Goal: Task Accomplishment & Management: Use online tool/utility

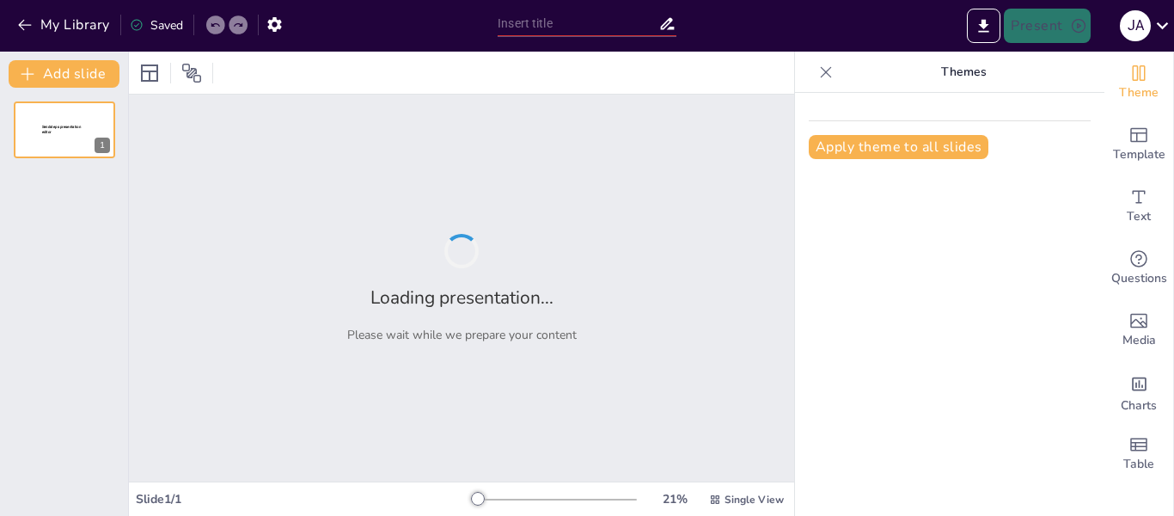
type input "Diversidad Vegetal y su Organización en Botánica Sistemática"
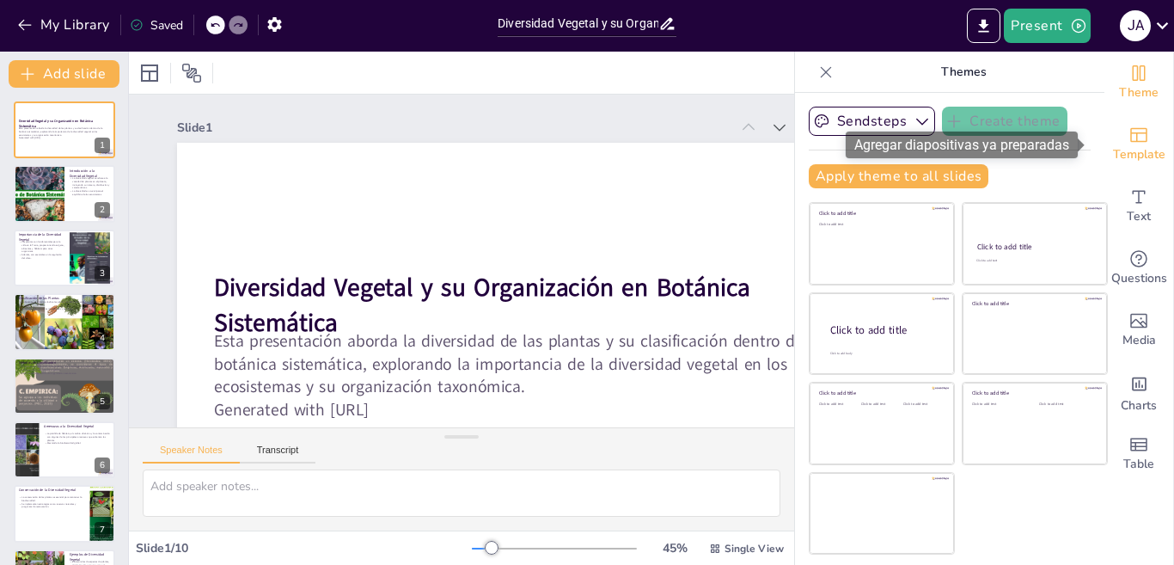
click at [1136, 129] on div "Template" at bounding box center [1138, 144] width 69 height 62
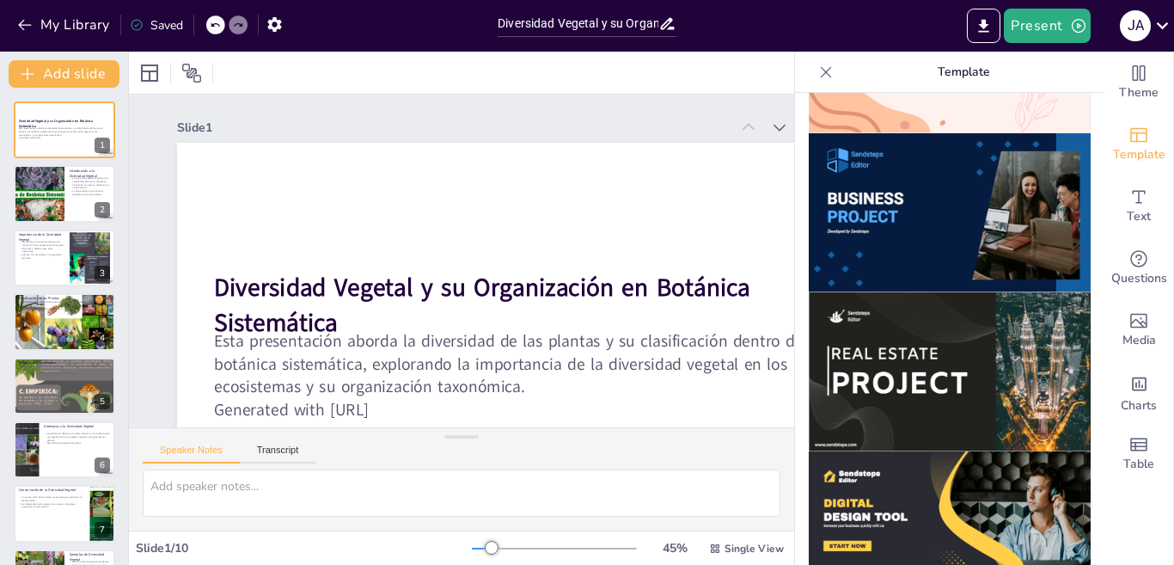
scroll to position [1295, 0]
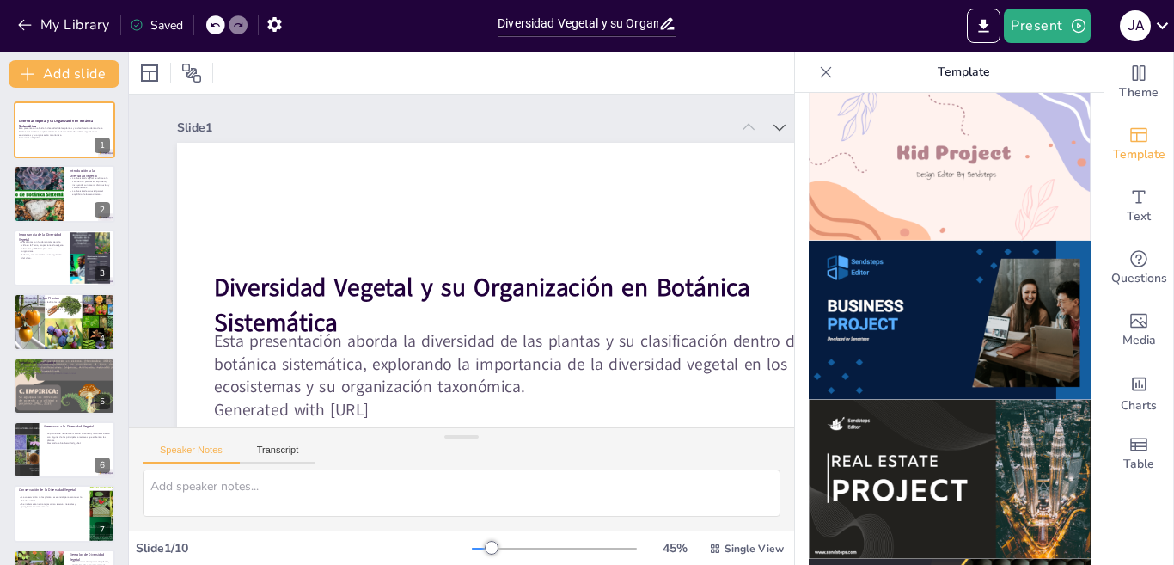
click at [934, 304] on img at bounding box center [950, 320] width 282 height 159
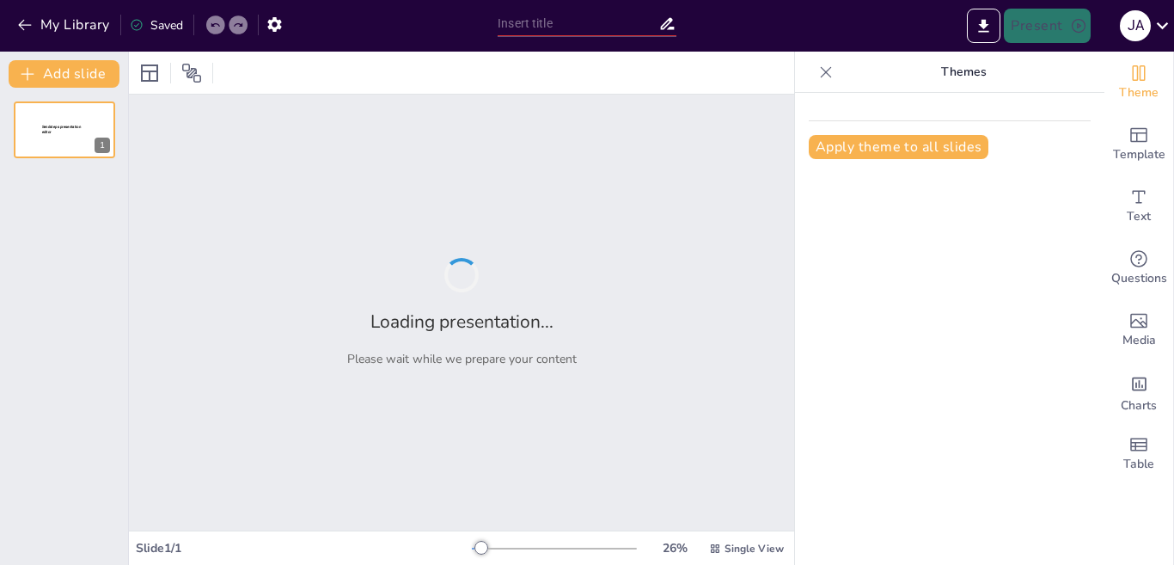
type input "Diversidad Vegetal y su Organización en Botánica Sistemática"
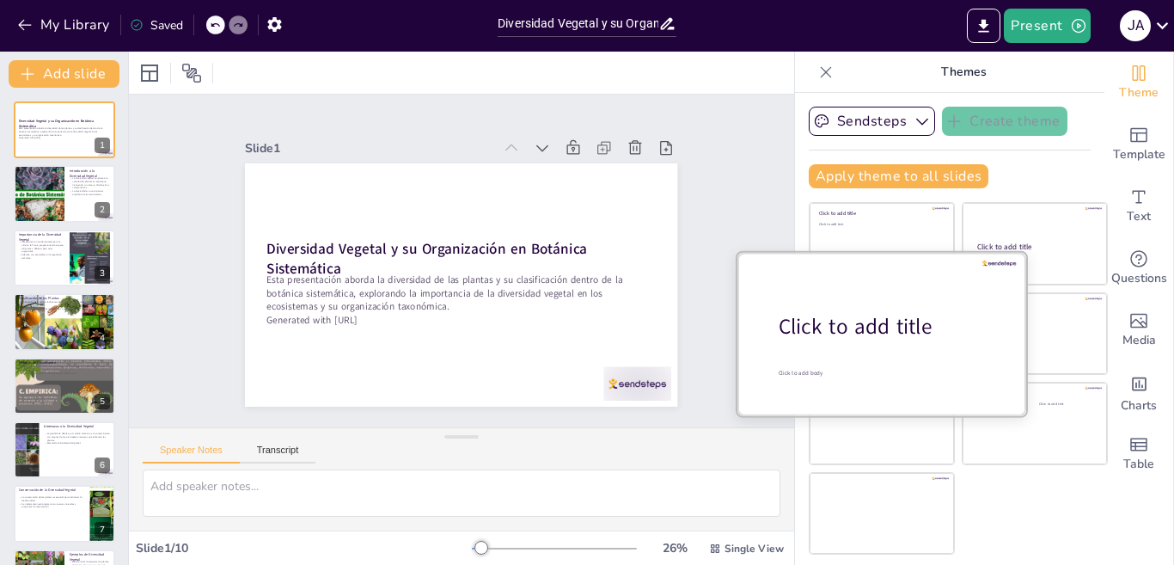
click at [842, 331] on div "Click to add title" at bounding box center [887, 326] width 219 height 29
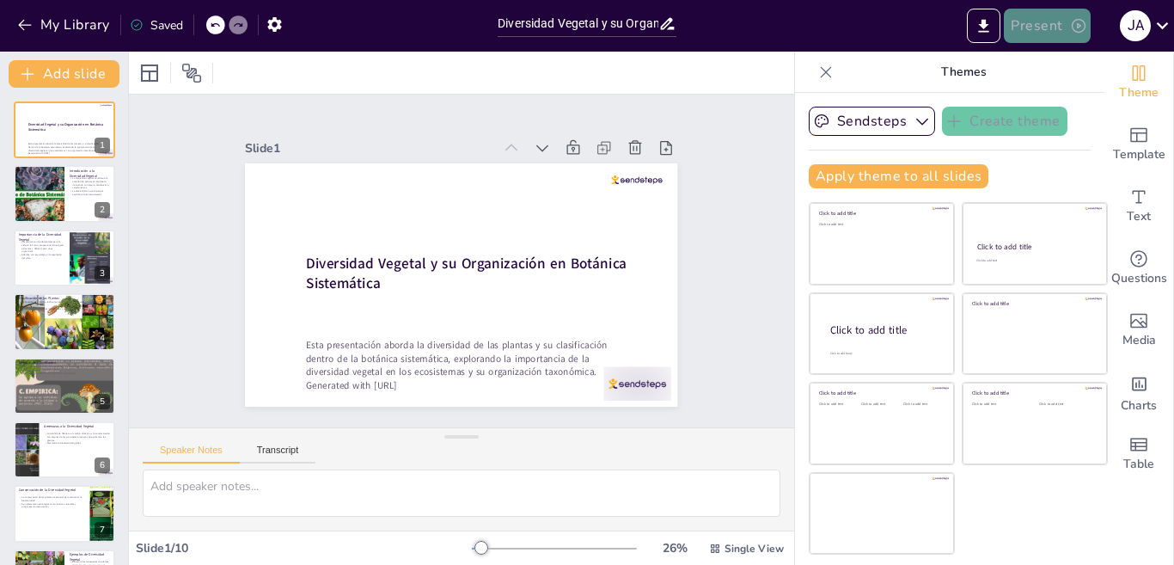
click at [1077, 21] on icon "button" at bounding box center [1078, 25] width 17 height 17
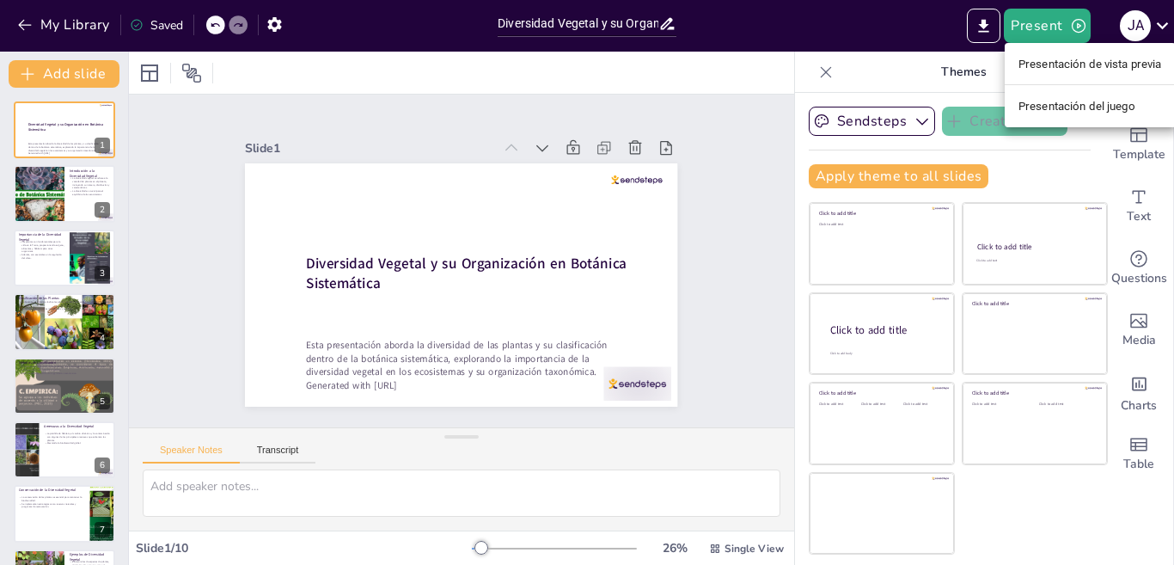
click at [1071, 70] on font "Presentación de vista previa" at bounding box center [1089, 64] width 143 height 13
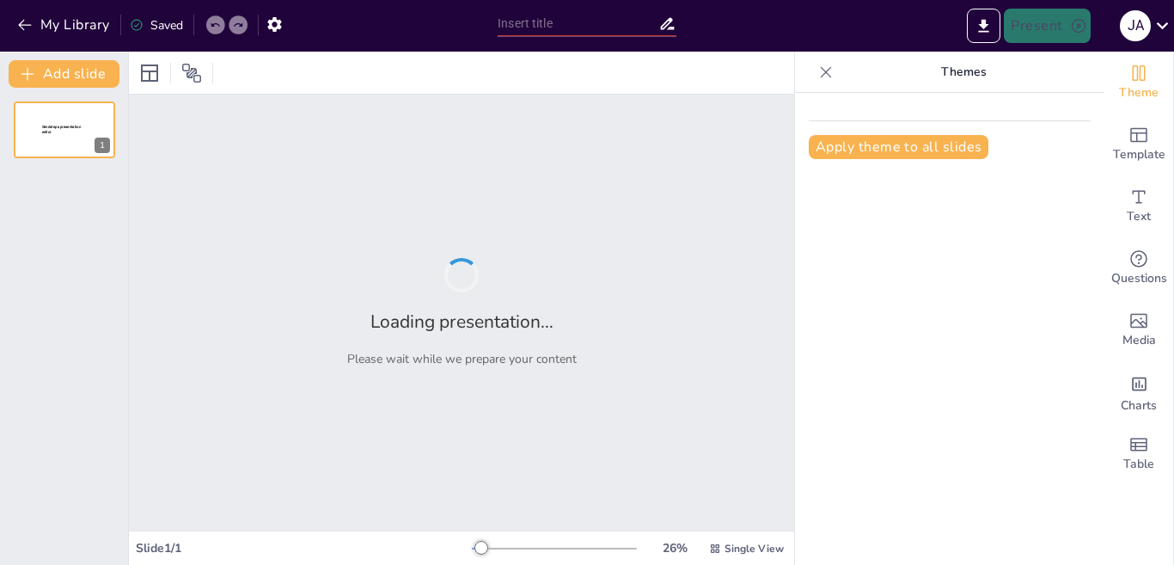
type input "Diversidad Vegetal y su Organización en Botánica Sistemática"
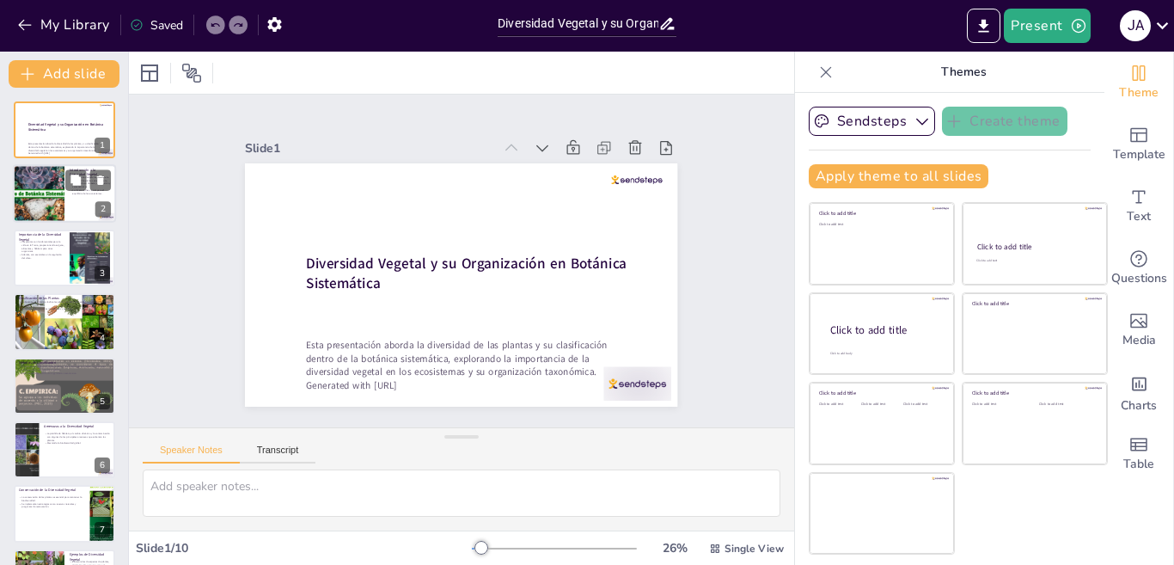
click at [56, 193] on div at bounding box center [38, 194] width 103 height 58
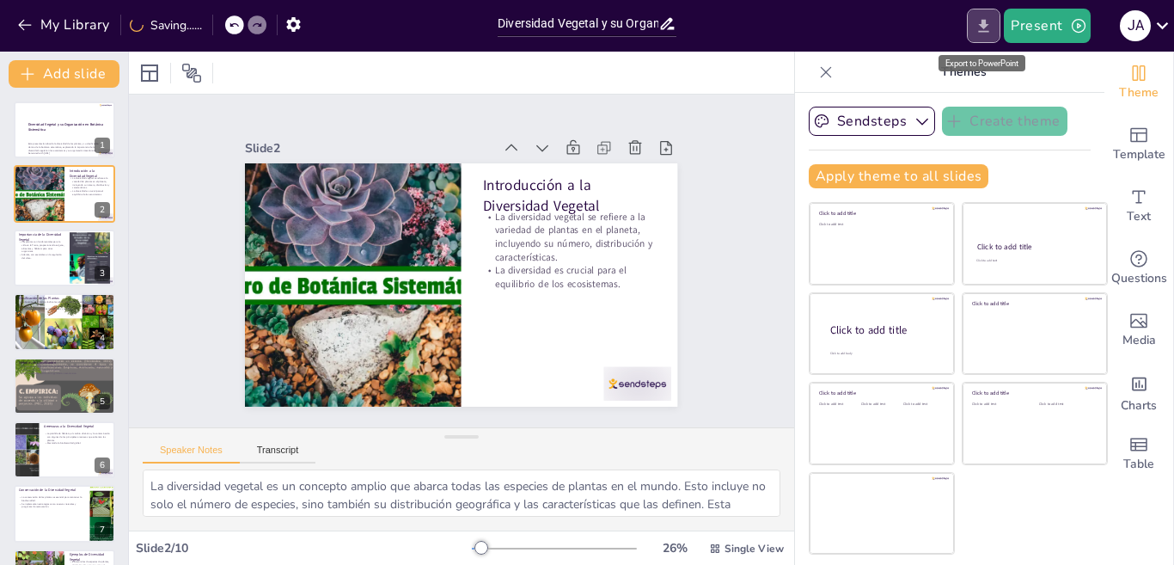
click at [981, 31] on icon "Export to PowerPoint" at bounding box center [984, 25] width 10 height 13
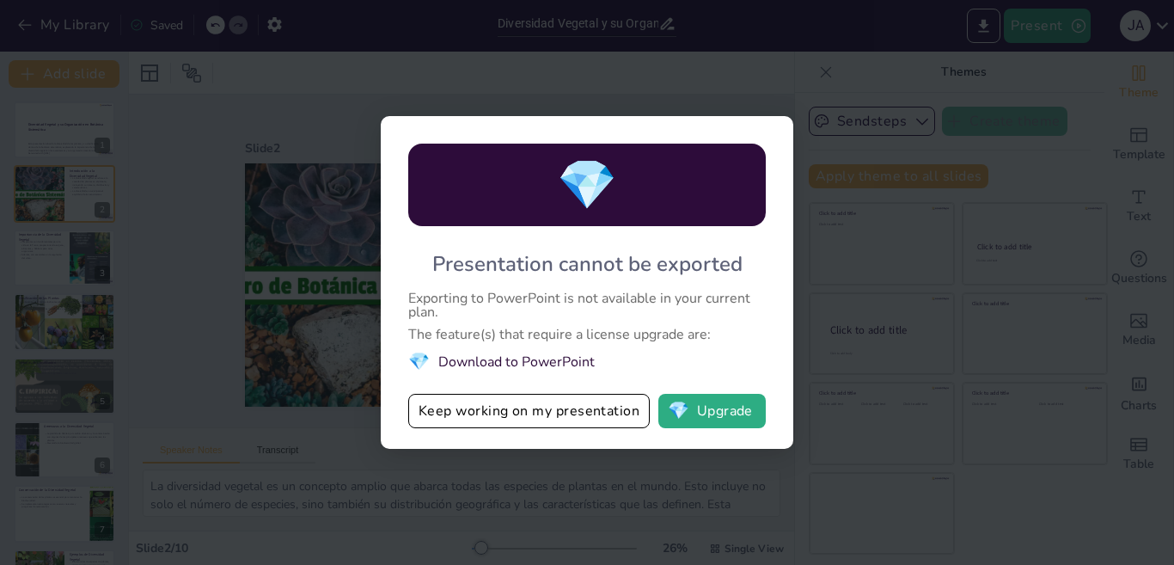
click at [487, 361] on li "💎 Download to PowerPoint" at bounding box center [586, 361] width 357 height 23
click at [694, 412] on button "💎 Upgrade" at bounding box center [711, 411] width 107 height 34
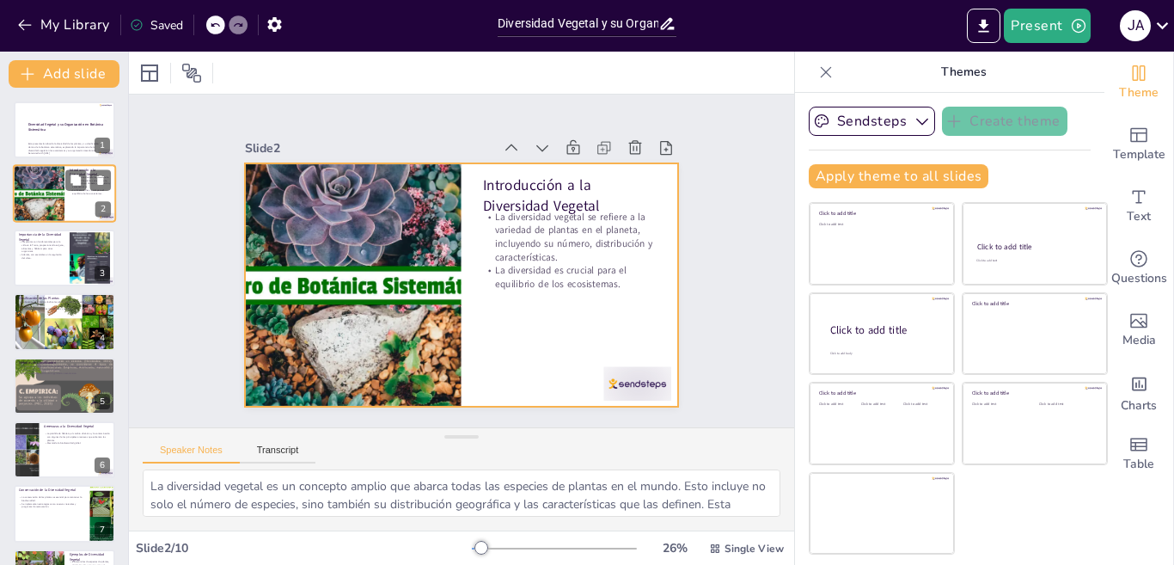
click at [71, 196] on div at bounding box center [64, 194] width 103 height 58
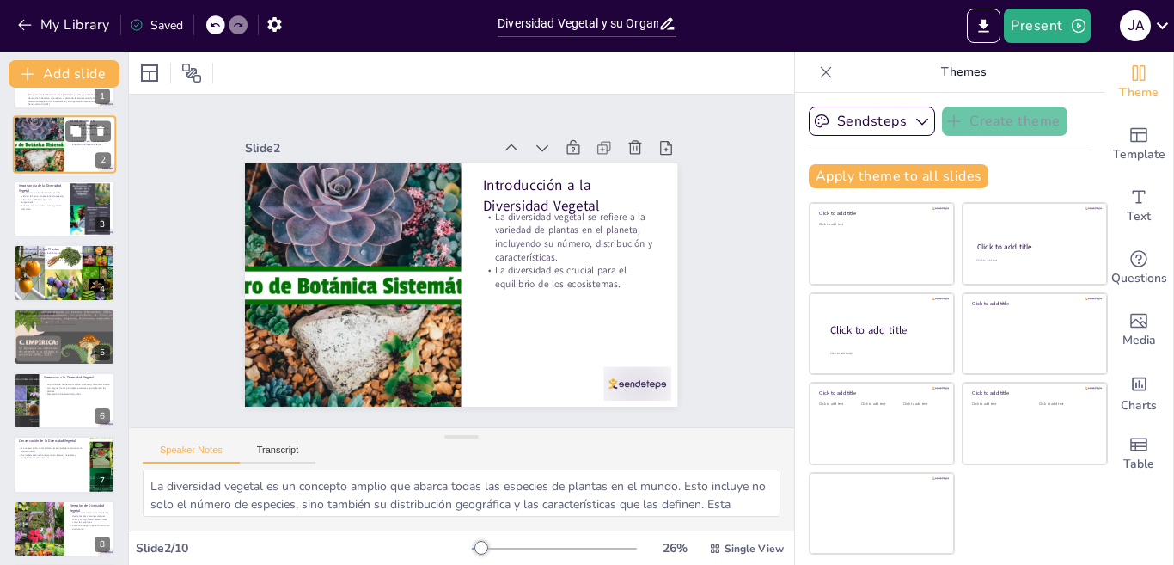
scroll to position [86, 0]
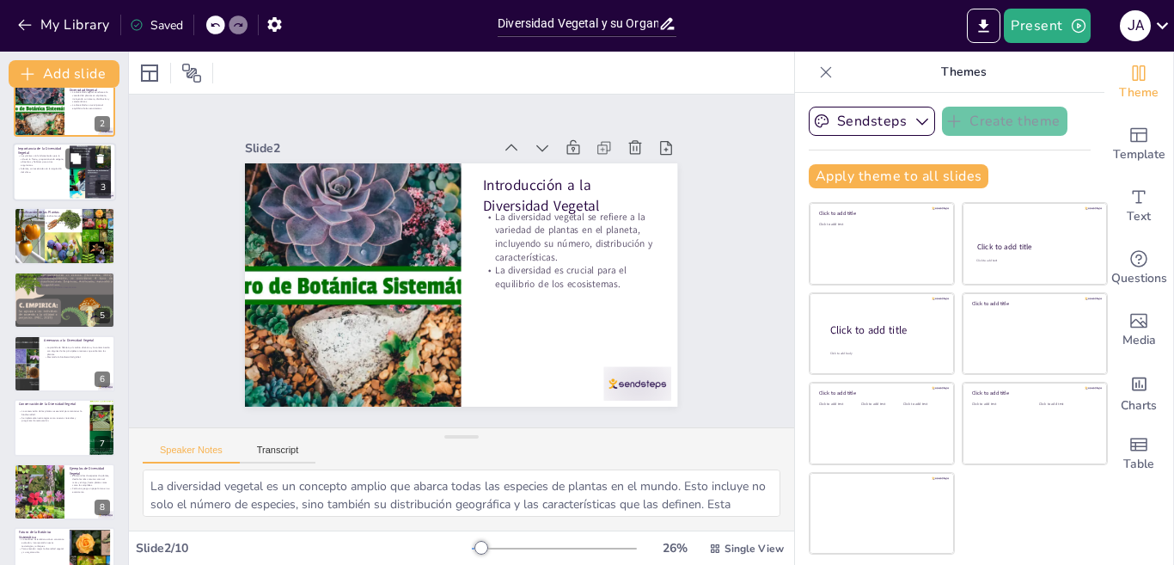
click at [66, 169] on div at bounding box center [64, 172] width 103 height 58
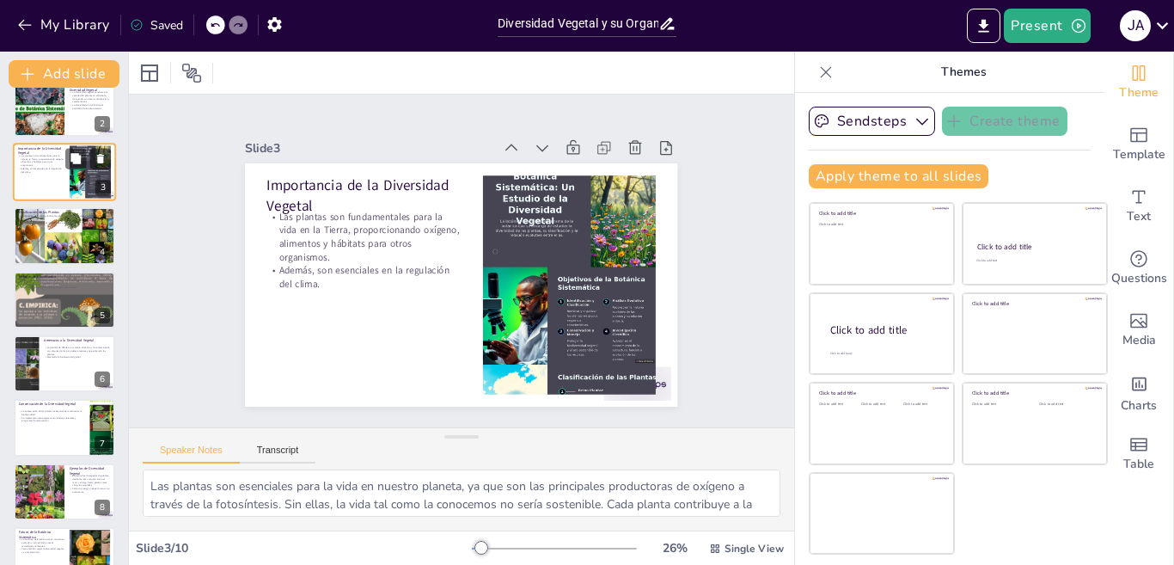
scroll to position [0, 0]
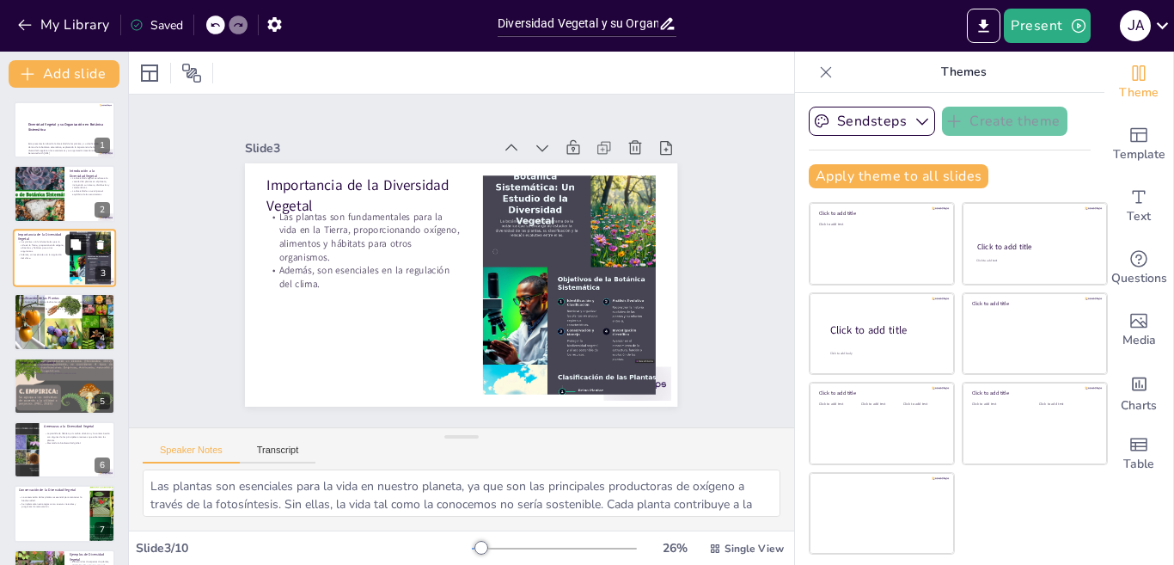
click at [75, 253] on button at bounding box center [75, 244] width 21 height 21
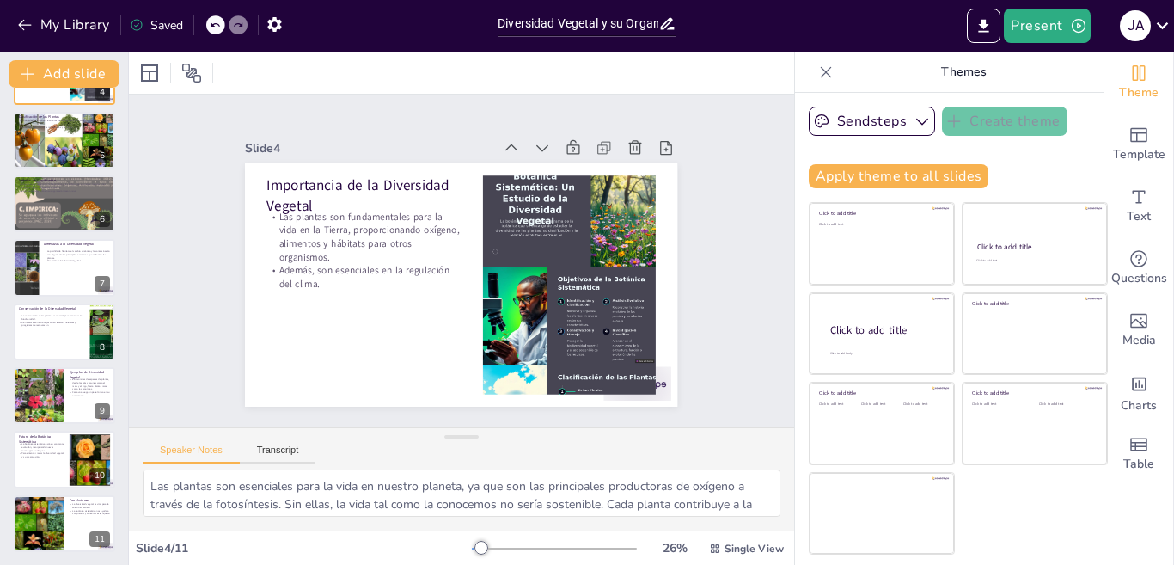
scroll to position [247, 0]
click at [75, 253] on icon at bounding box center [75, 253] width 10 height 10
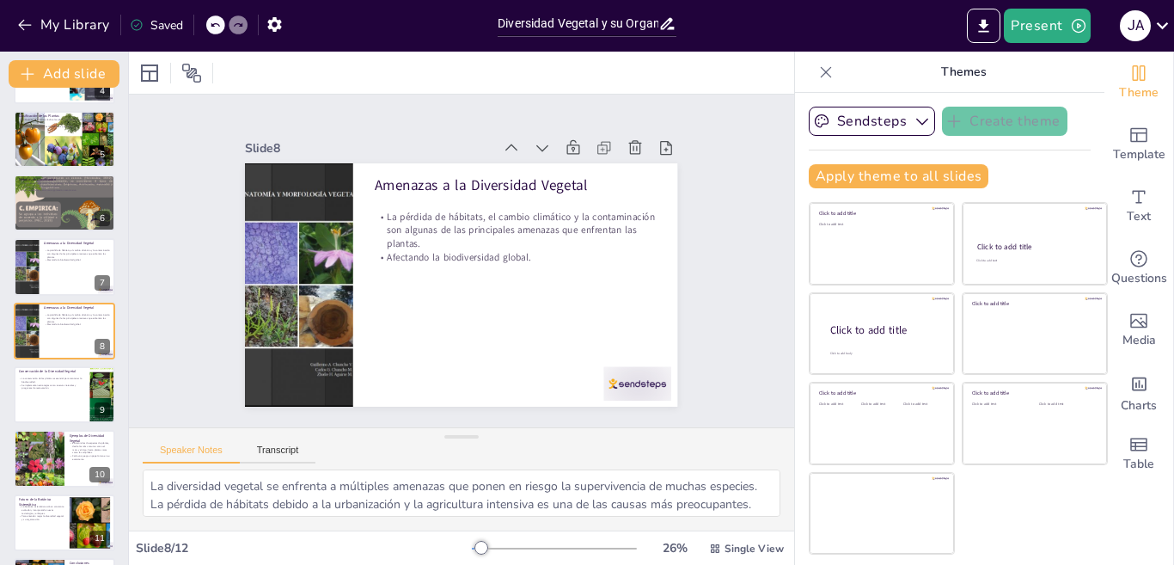
scroll to position [251, 0]
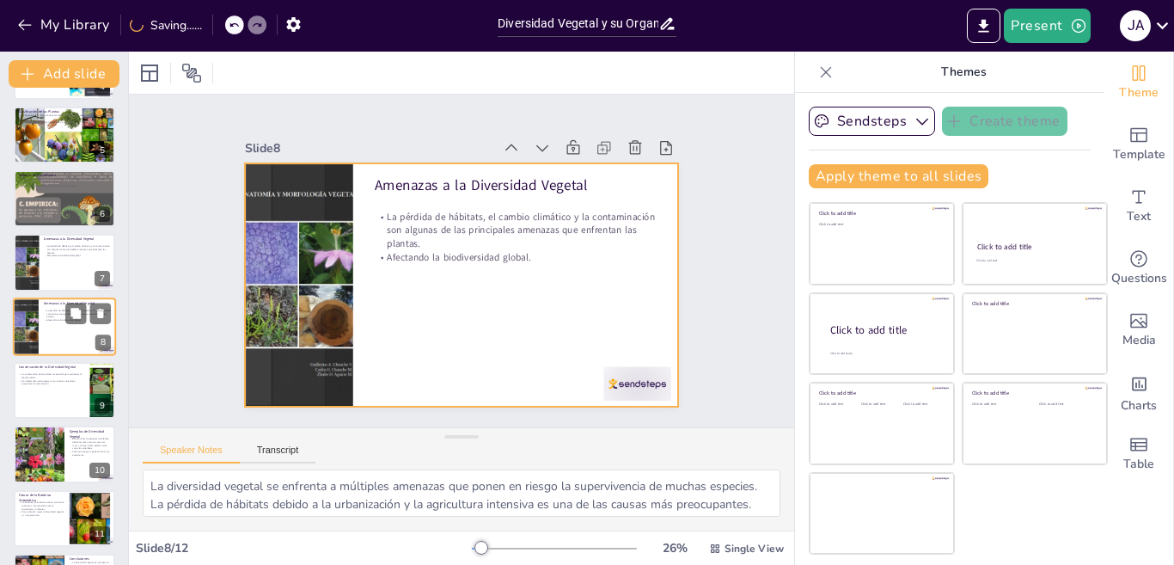
click at [74, 329] on div at bounding box center [64, 326] width 103 height 58
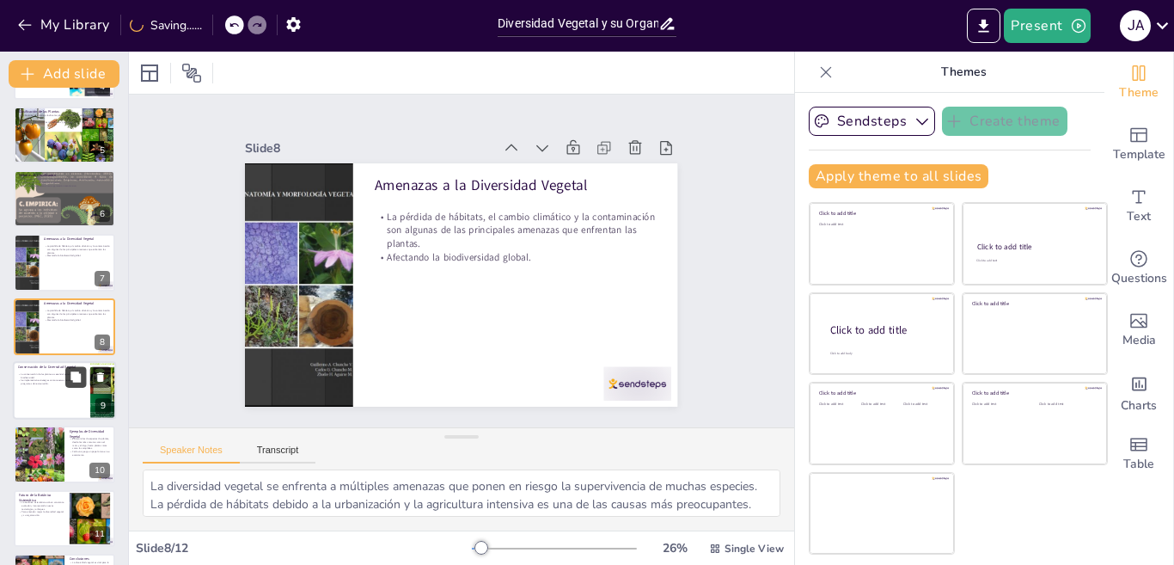
click at [78, 380] on icon at bounding box center [75, 376] width 10 height 10
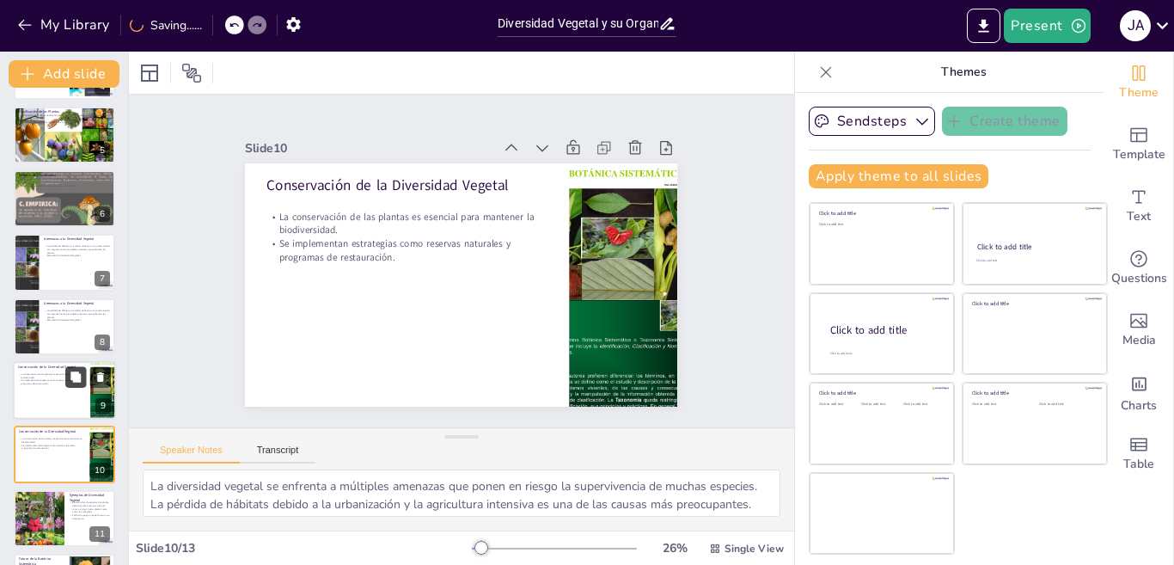
type textarea "La conservación de la diversidad vegetal es un aspecto crítico para garantizar …"
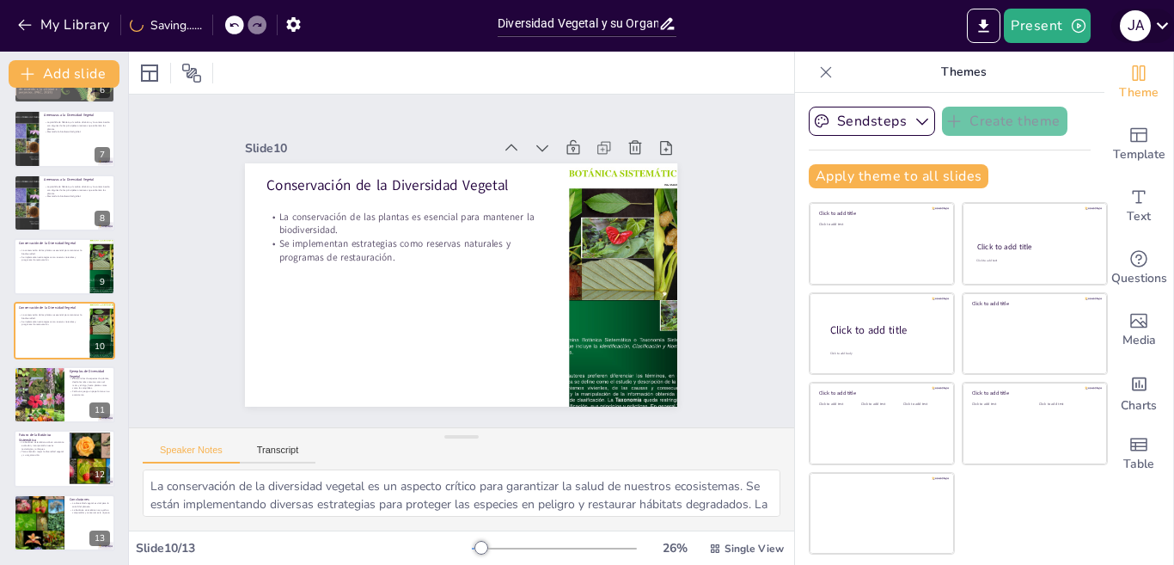
click at [1163, 27] on icon at bounding box center [1162, 25] width 12 height 7
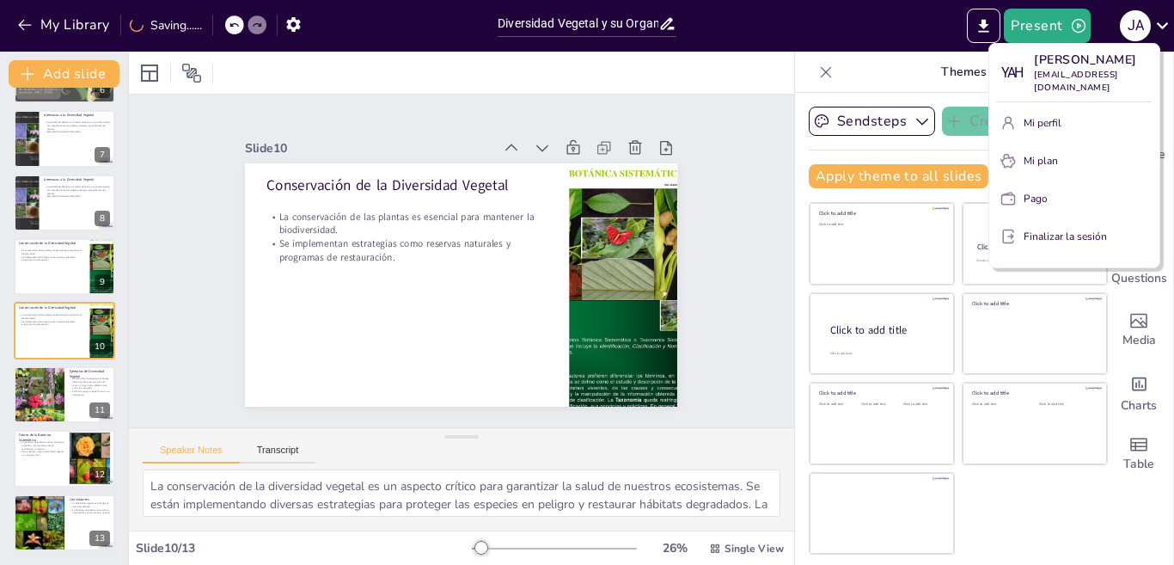
click at [1163, 27] on div at bounding box center [587, 282] width 1174 height 565
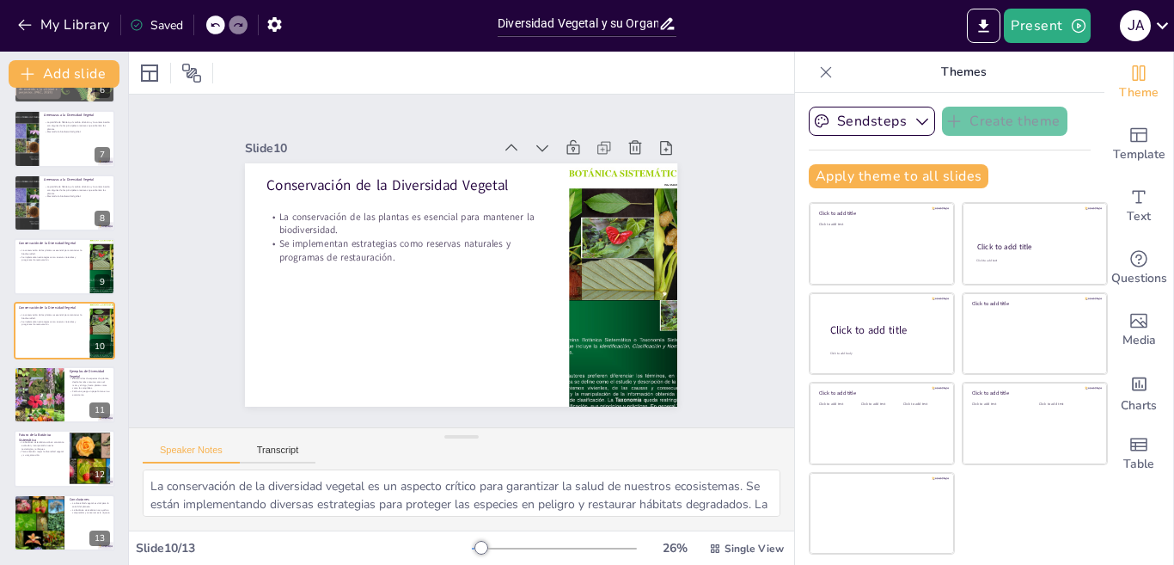
click at [165, 29] on div "Saved" at bounding box center [156, 25] width 53 height 16
click at [282, 19] on icon "button" at bounding box center [275, 24] width 18 height 18
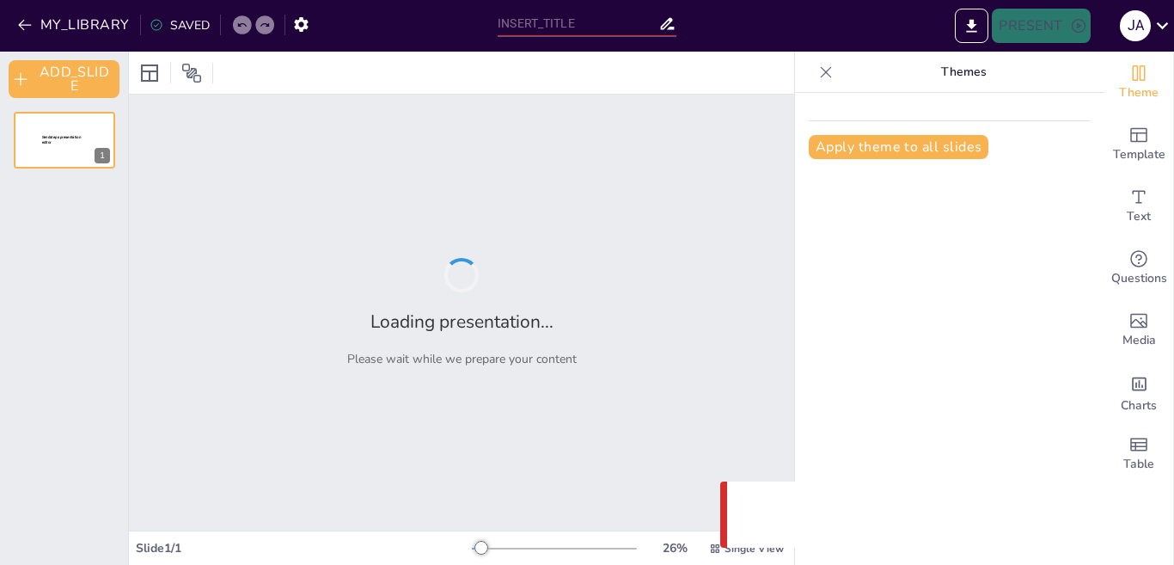
type input "Diversidad Vegetal y su Organización en Botánica Sistemática"
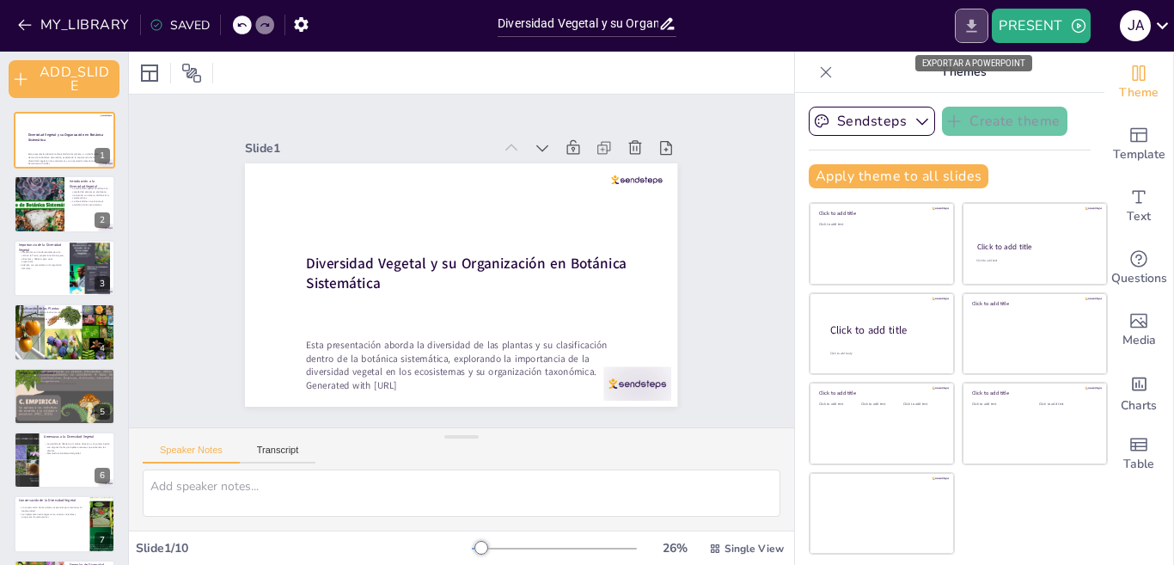
click at [972, 34] on icon "EXPORT_TO_POWERPOINT" at bounding box center [971, 26] width 18 height 18
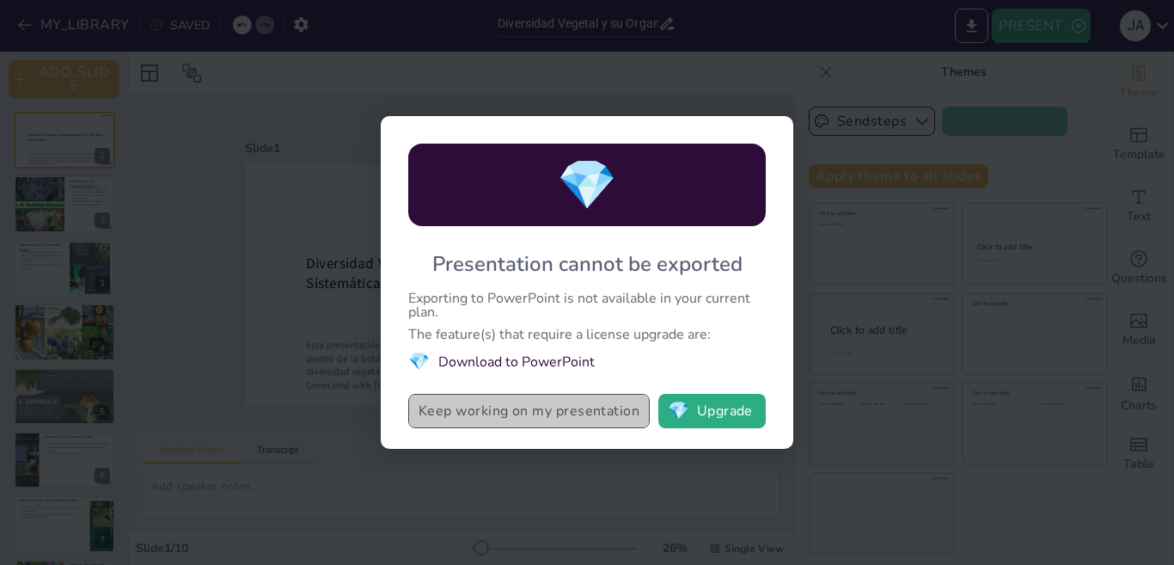
click at [473, 406] on button "Keep working on my presentation" at bounding box center [528, 411] width 241 height 34
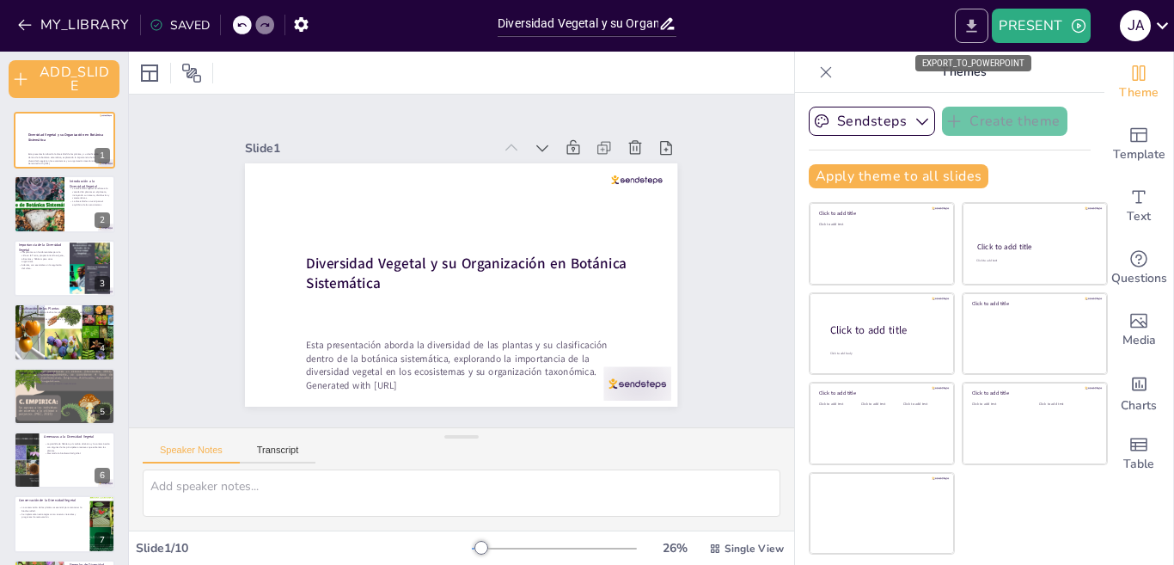
click at [963, 20] on icon "EXPORT_TO_POWERPOINT" at bounding box center [971, 26] width 18 height 18
